Goal: Find specific page/section: Find specific page/section

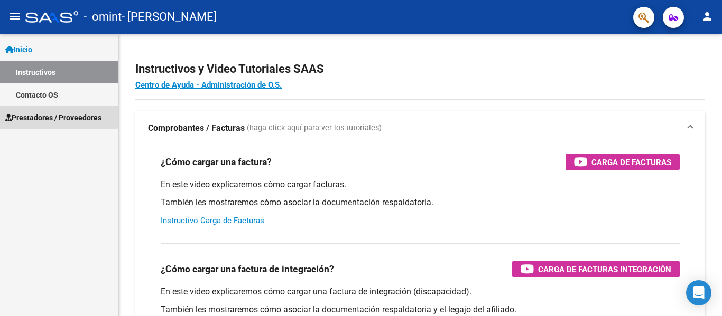
click at [39, 112] on span "Prestadores / Proveedores" at bounding box center [53, 118] width 96 height 12
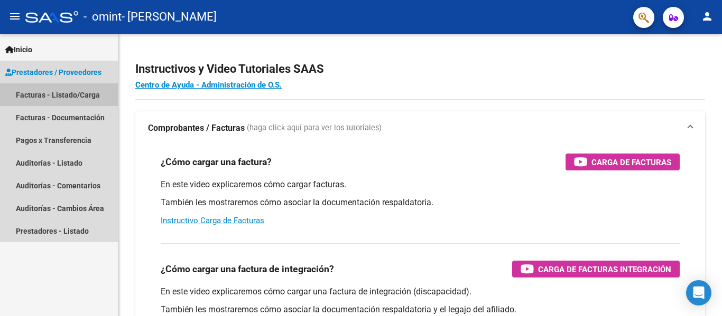
click at [60, 89] on link "Facturas - Listado/Carga" at bounding box center [59, 94] width 118 height 23
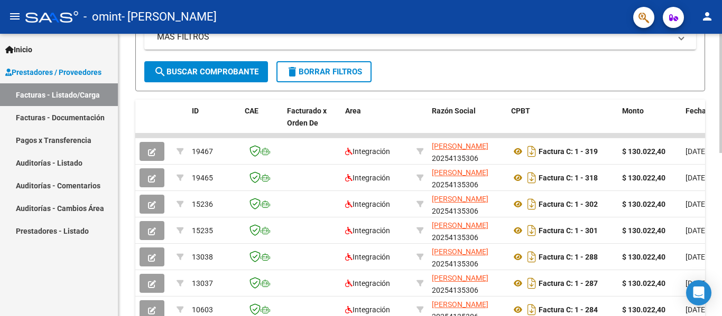
scroll to position [219, 0]
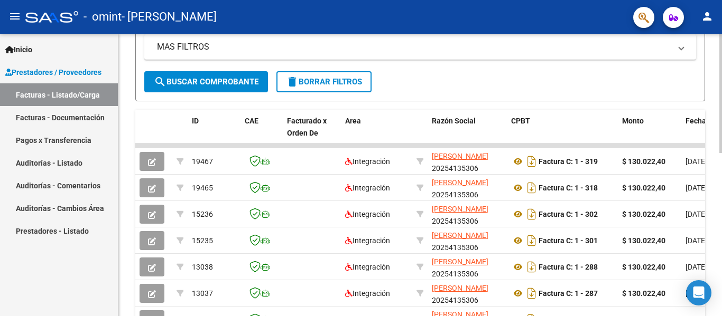
click at [721, 171] on div at bounding box center [720, 187] width 3 height 119
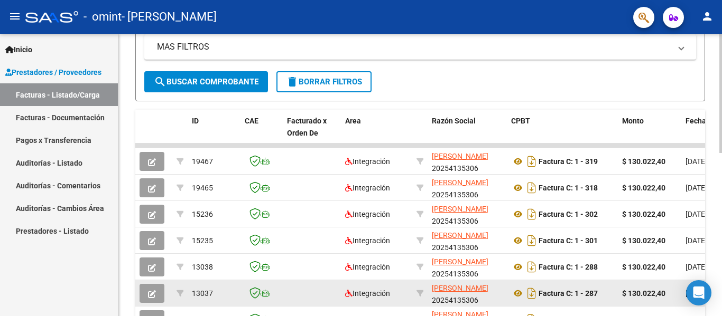
scroll to position [0, 0]
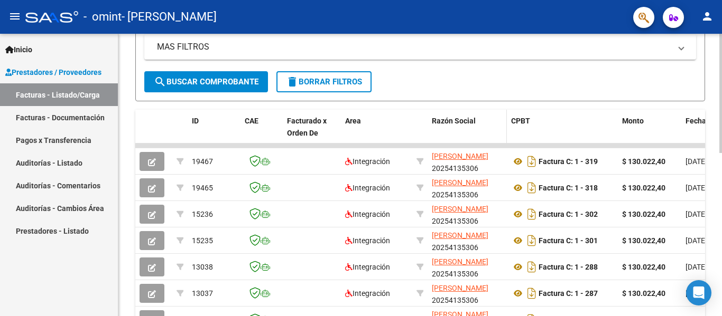
click at [498, 143] on datatable-header-cell "Razón Social" at bounding box center [466, 133] width 79 height 46
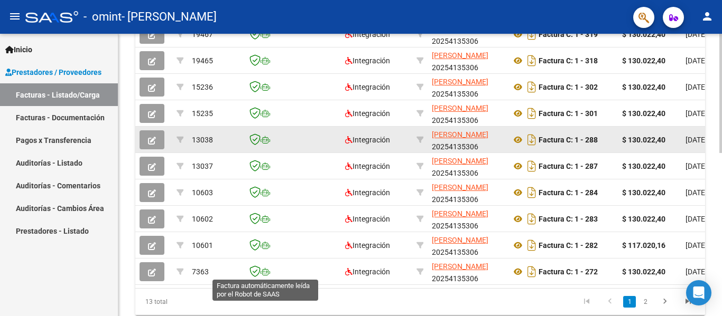
scroll to position [347, 0]
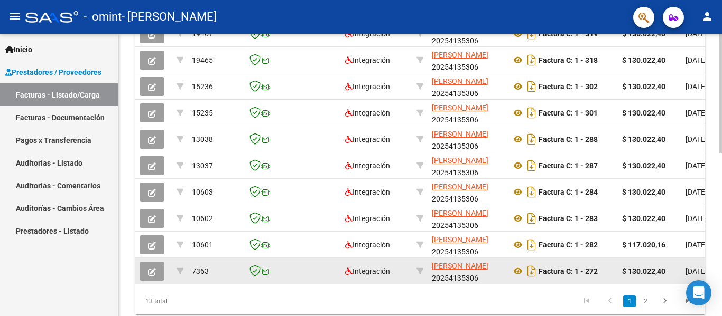
click at [259, 281] on datatable-body-cell at bounding box center [261, 271] width 42 height 26
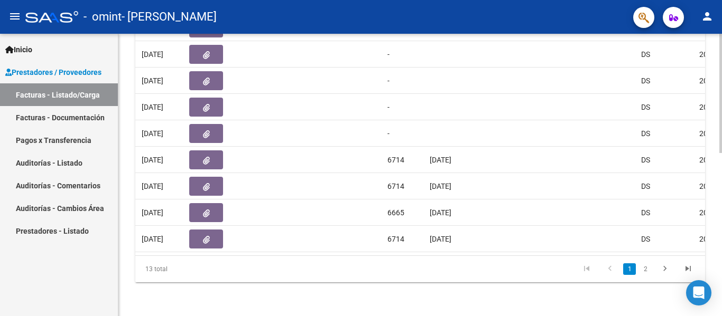
scroll to position [387, 0]
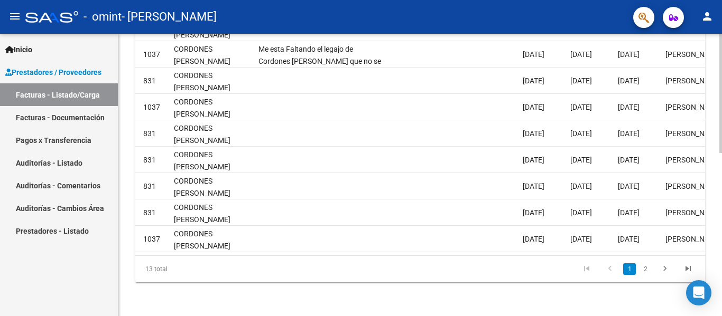
scroll to position [0, 1658]
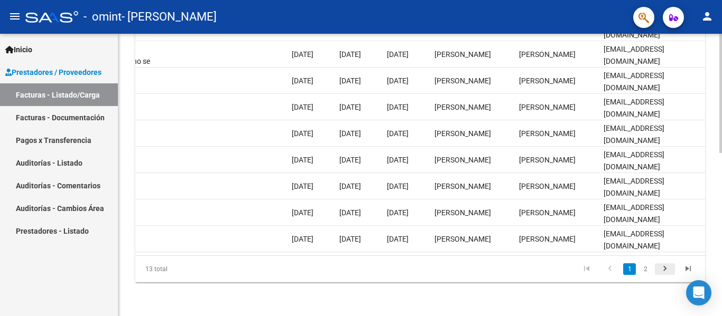
click at [661, 267] on icon "go to next page" at bounding box center [665, 270] width 14 height 13
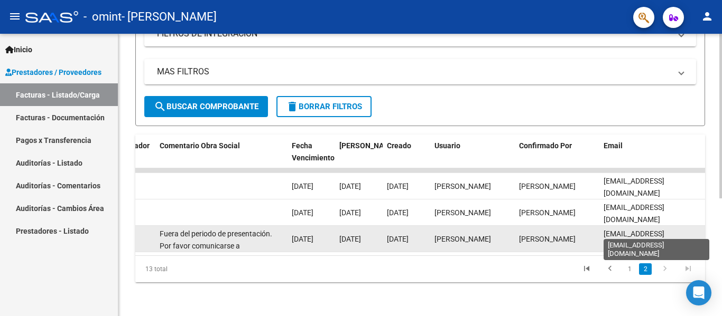
scroll to position [202, 0]
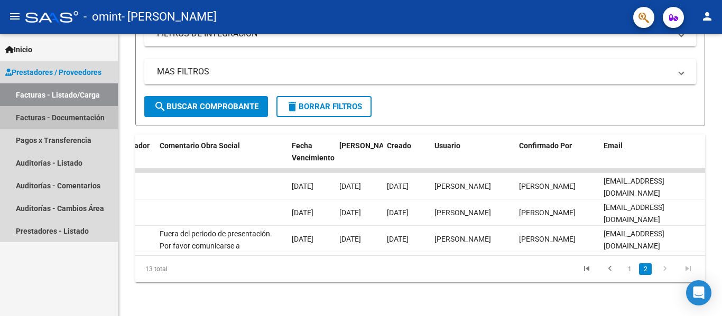
click at [91, 123] on link "Facturas - Documentación" at bounding box center [59, 117] width 118 height 23
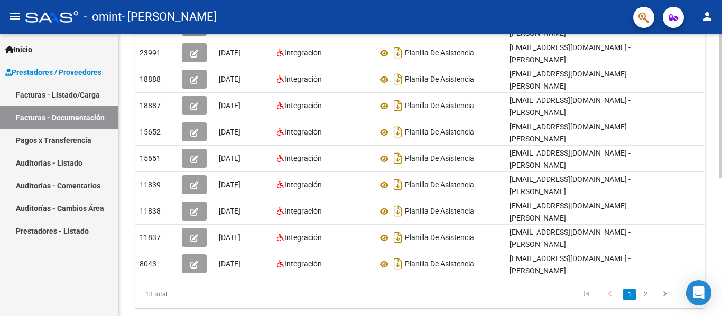
scroll to position [0, 12]
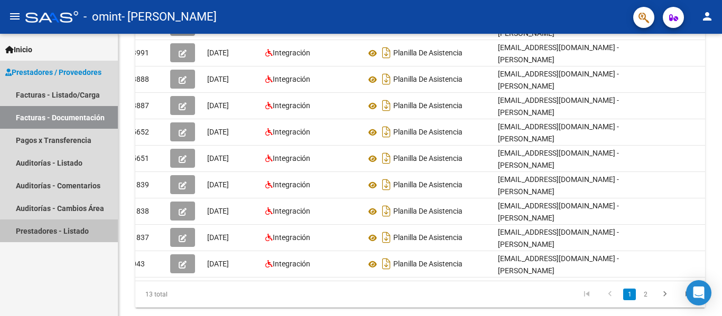
click at [60, 232] on link "Prestadores - Listado" at bounding box center [59, 231] width 118 height 23
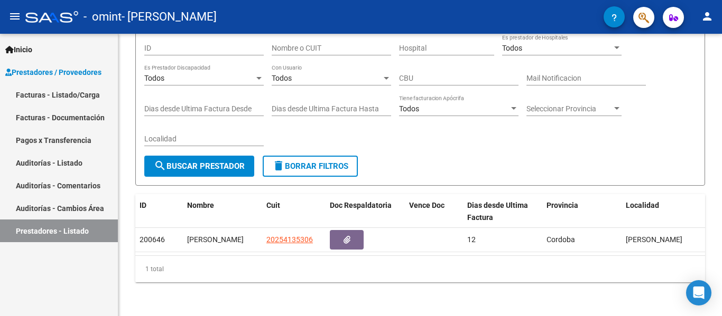
click at [27, 50] on span "Inicio" at bounding box center [18, 50] width 27 height 12
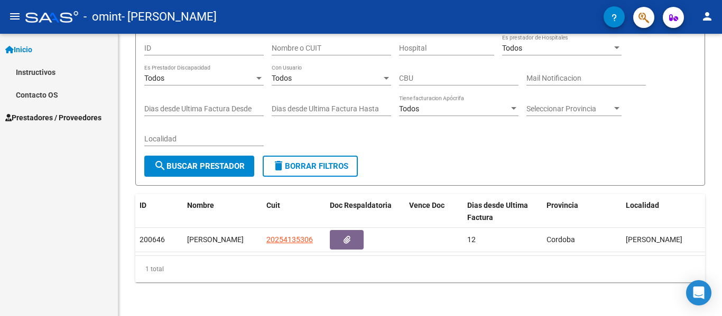
click at [32, 120] on span "Prestadores / Proveedores" at bounding box center [53, 118] width 96 height 12
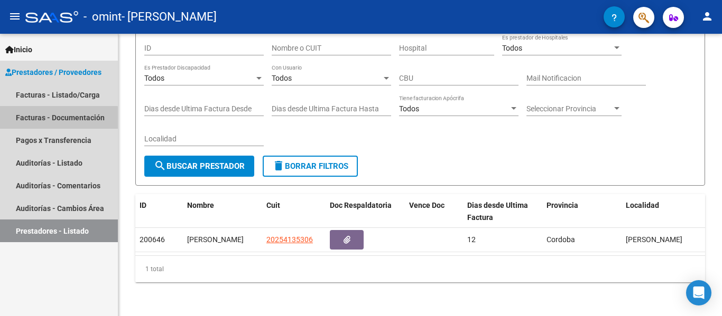
click at [32, 120] on link "Facturas - Documentación" at bounding box center [59, 117] width 118 height 23
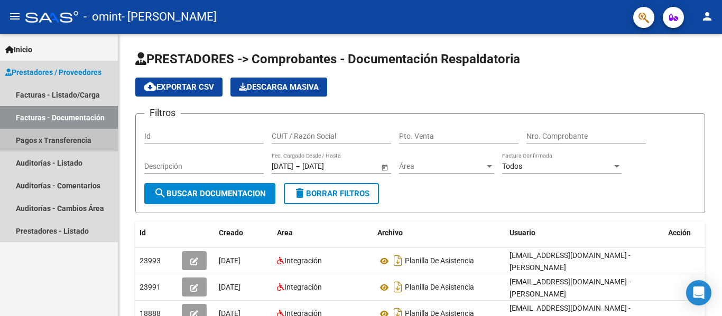
click at [67, 144] on link "Pagos x Transferencia" at bounding box center [59, 140] width 118 height 23
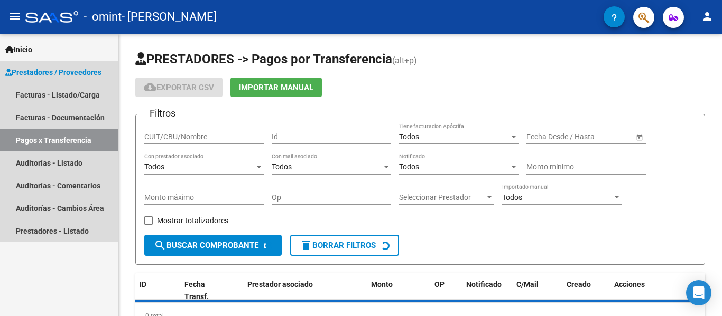
click at [67, 144] on link "Pagos x Transferencia" at bounding box center [59, 140] width 118 height 23
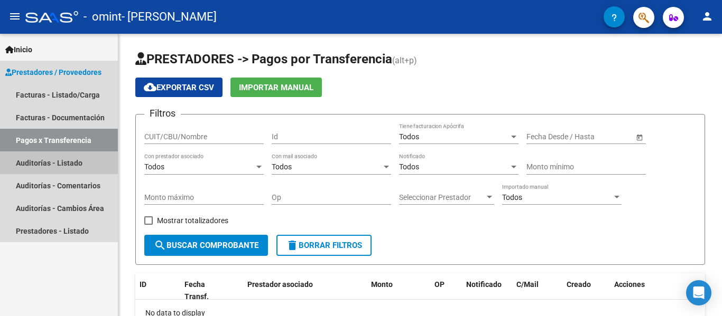
click at [63, 163] on link "Auditorías - Listado" at bounding box center [59, 163] width 118 height 23
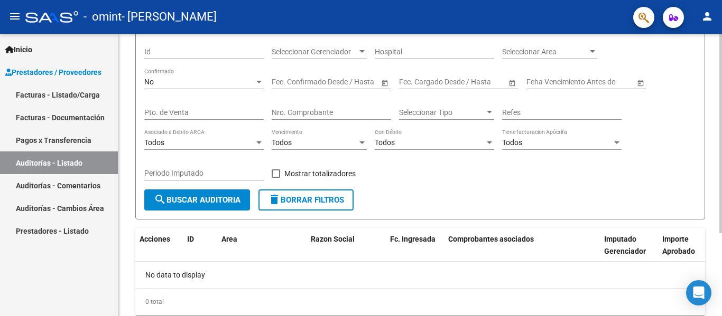
scroll to position [117, 0]
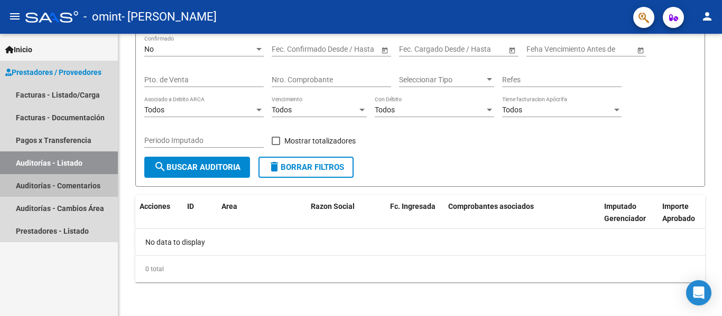
click at [39, 186] on link "Auditorías - Comentarios" at bounding box center [59, 185] width 118 height 23
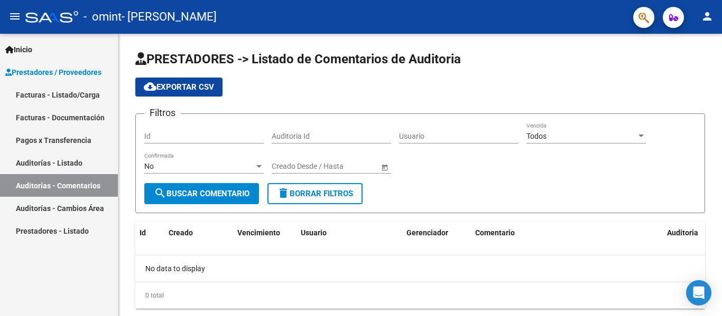
click at [35, 72] on span "Prestadores / Proveedores" at bounding box center [53, 73] width 96 height 12
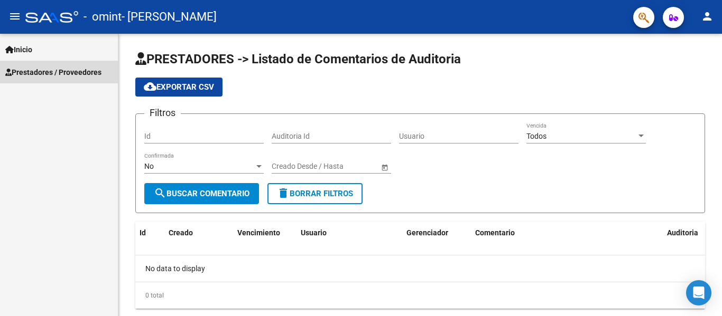
click at [36, 72] on span "Prestadores / Proveedores" at bounding box center [53, 73] width 96 height 12
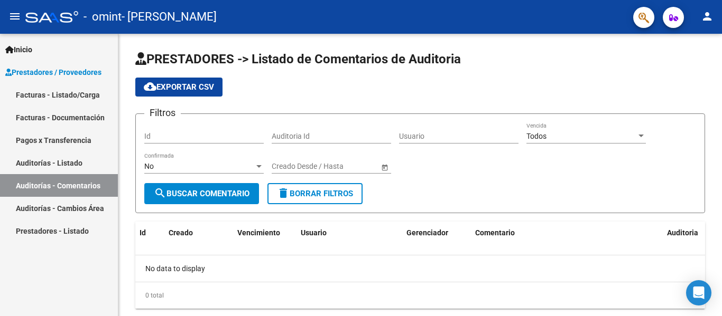
click at [36, 91] on link "Facturas - Listado/Carga" at bounding box center [59, 94] width 118 height 23
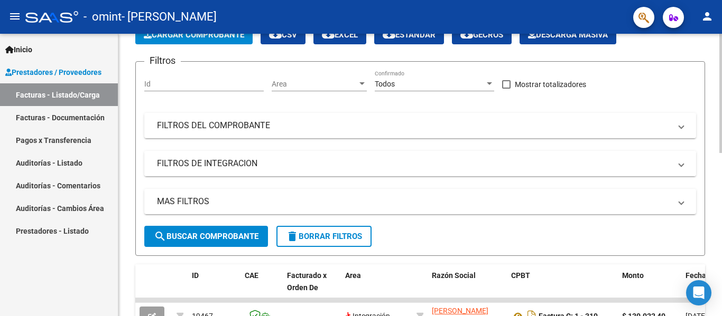
scroll to position [63, 0]
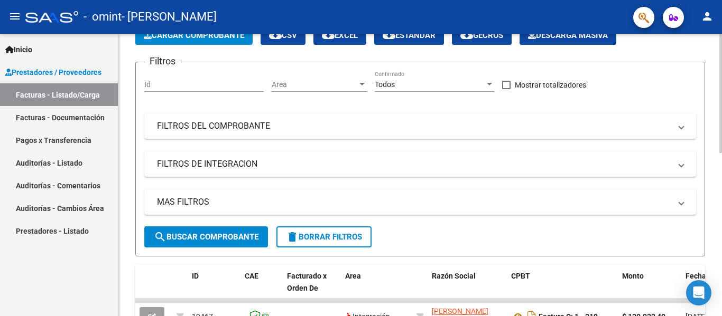
click at [285, 134] on mat-expansion-panel-header "FILTROS DEL COMPROBANTE" at bounding box center [419, 126] width 551 height 25
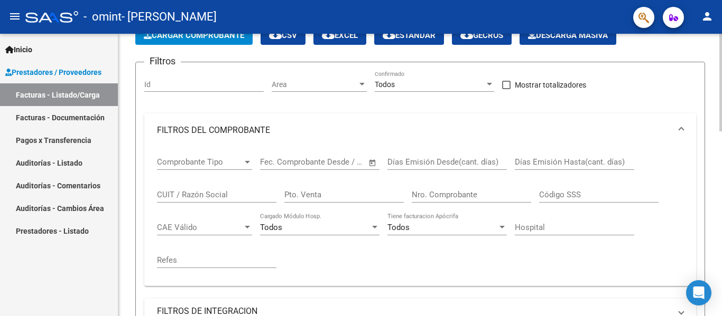
click at [285, 134] on mat-panel-title "FILTROS DEL COMPROBANTE" at bounding box center [413, 131] width 513 height 12
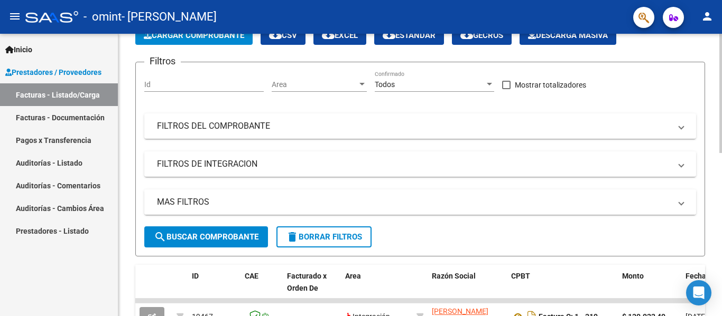
click at [221, 200] on mat-panel-title "MAS FILTROS" at bounding box center [413, 202] width 513 height 12
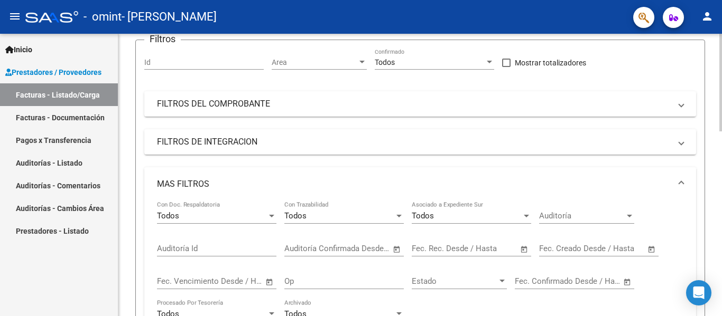
scroll to position [86, 0]
click at [219, 188] on mat-panel-title "MAS FILTROS" at bounding box center [413, 185] width 513 height 12
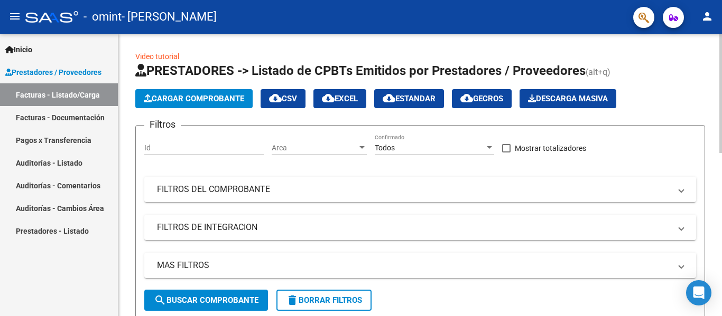
scroll to position [162, 0]
